Goal: Book appointment/travel/reservation

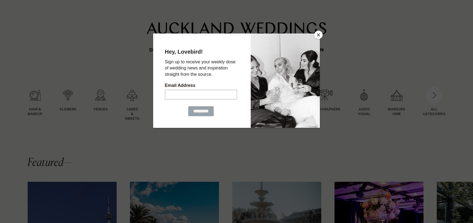
click at [319, 34] on button "Close" at bounding box center [318, 35] width 8 height 8
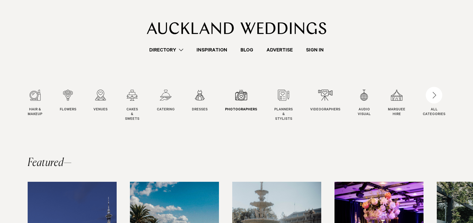
click at [236, 96] on div "7 / 12" at bounding box center [241, 94] width 32 height 11
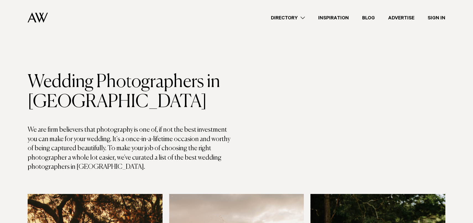
click at [300, 16] on link "Directory" at bounding box center [287, 17] width 47 height 7
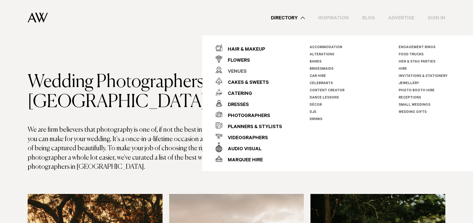
click at [240, 71] on div "Venues" at bounding box center [234, 71] width 24 height 11
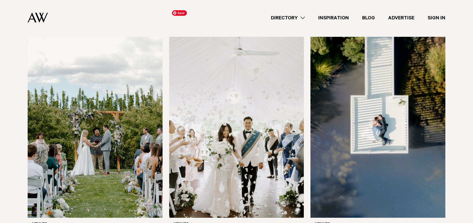
scroll to position [161, 0]
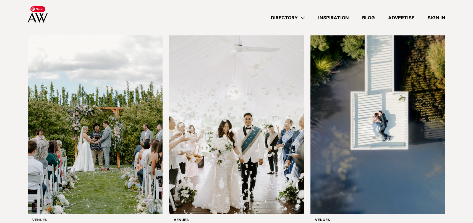
click at [70, 127] on img at bounding box center [95, 123] width 135 height 181
